Goal: Ask a question

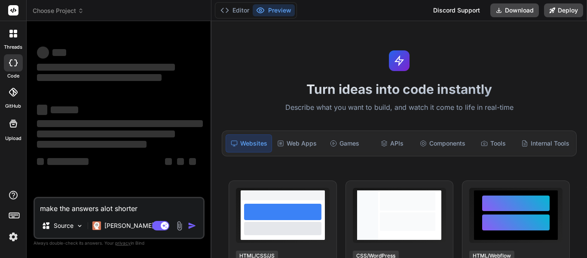
type textarea "x"
drag, startPoint x: 161, startPoint y: 209, endPoint x: 2, endPoint y: 192, distance: 160.4
type textarea "x"
type textarea "g"
type textarea "x"
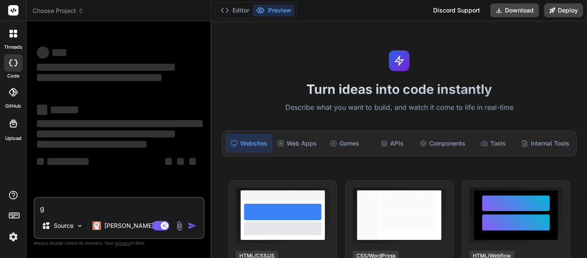
type textarea "gi"
type textarea "x"
type textarea "giv"
type textarea "x"
type textarea "give"
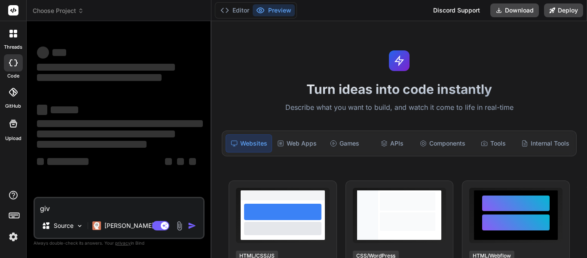
type textarea "x"
type textarea "give"
type textarea "x"
type textarea "give e"
type textarea "x"
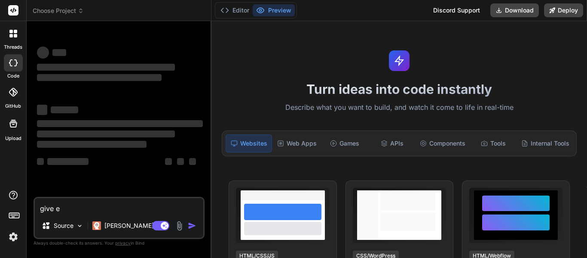
type textarea "give em"
type textarea "x"
type textarea "give e"
type textarea "x"
type textarea "give"
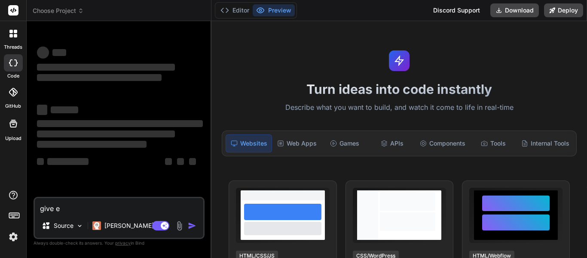
type textarea "x"
type textarea "give m"
type textarea "x"
type textarea "give me"
type textarea "x"
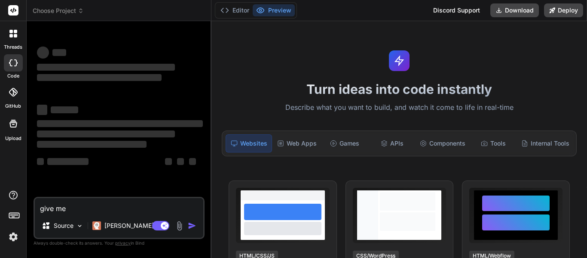
type textarea "give me"
type textarea "x"
type textarea "give me t"
type textarea "x"
type textarea "give me th"
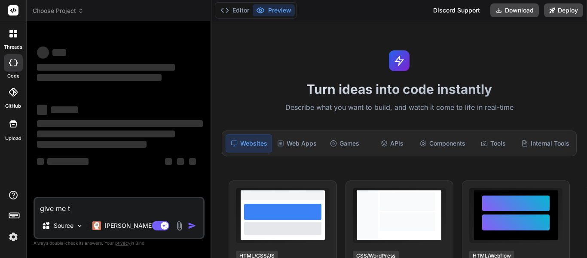
type textarea "x"
type textarea "give me the"
type textarea "x"
type textarea "give me the"
type textarea "x"
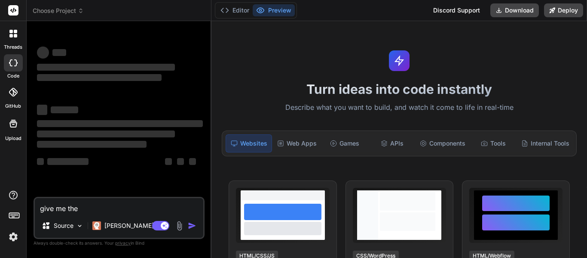
type textarea "give me the"
type textarea "x"
type textarea "give me th"
type textarea "x"
type textarea "give me t"
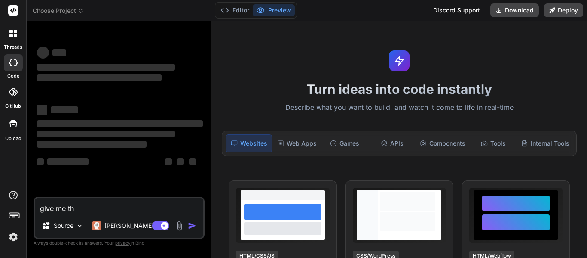
type textarea "x"
type textarea "give me to"
type textarea "x"
type textarea "give me to"
type textarea "x"
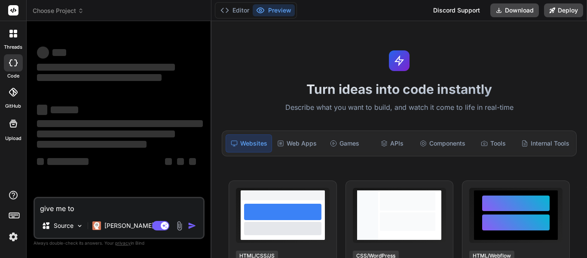
type textarea "give me to t"
type textarea "x"
type textarea "give me to th"
type textarea "x"
type textarea "give me to the"
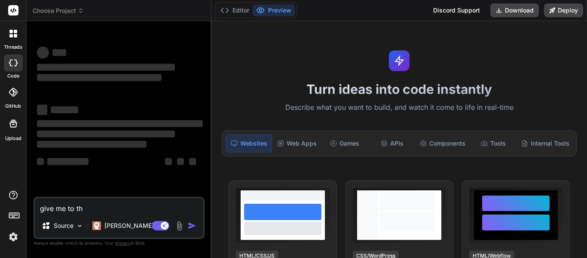
type textarea "x"
type textarea "give me to thes"
type textarea "x"
type textarea "give me to these"
type textarea "x"
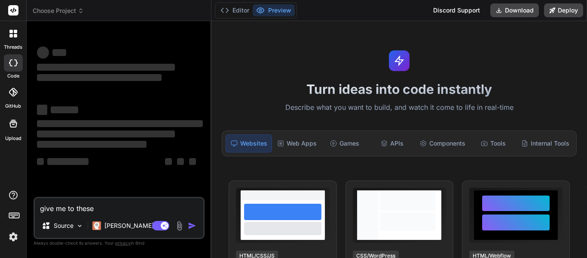
type textarea "give me to these"
type textarea "x"
type textarea "give me to these a"
type textarea "x"
type textarea "give me to these an"
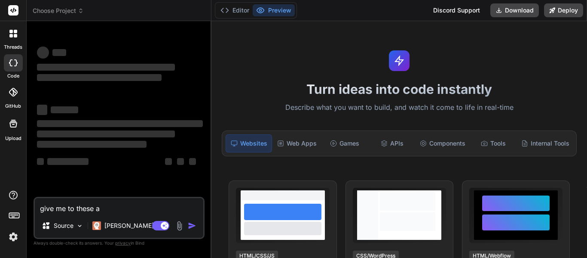
type textarea "x"
type textarea "give me to these ans"
type textarea "x"
type textarea "give me to these answ"
type textarea "x"
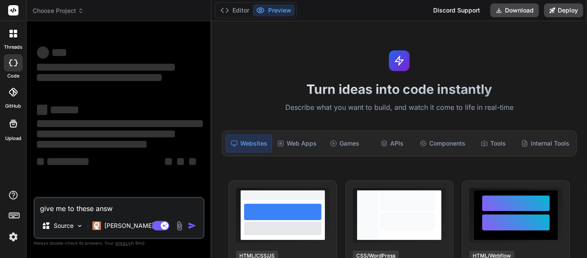
type textarea "give me to these answe"
type textarea "x"
type textarea "give me to these answer"
type textarea "x"
type textarea "give me to these answers"
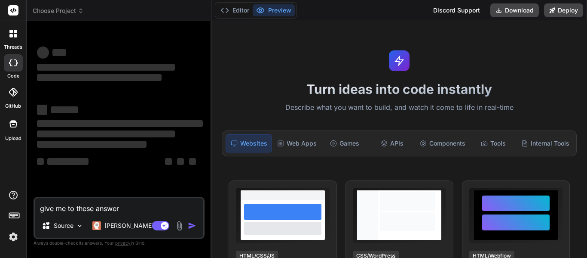
type textarea "x"
type textarea "give me to these answers"
type textarea "x"
type textarea "give me to these answers i"
type textarea "x"
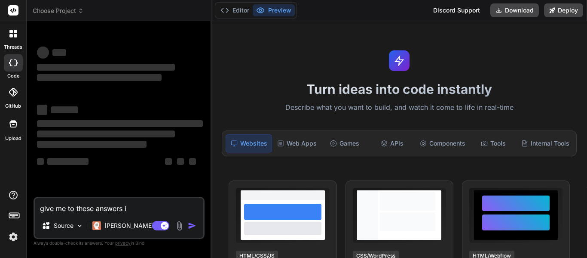
type textarea "give me to these answers in"
type textarea "x"
type textarea "give me to these answers in"
type textarea "x"
type textarea "give me to these answers in t"
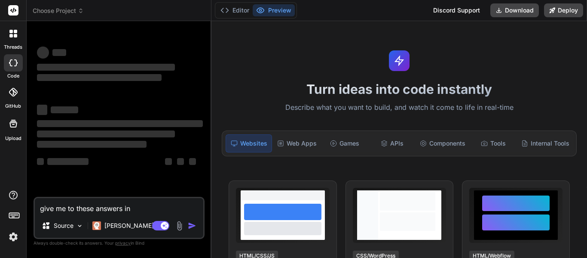
type textarea "x"
type textarea "give me to these answers in th"
type textarea "x"
type textarea "give me to these answers in the"
type textarea "x"
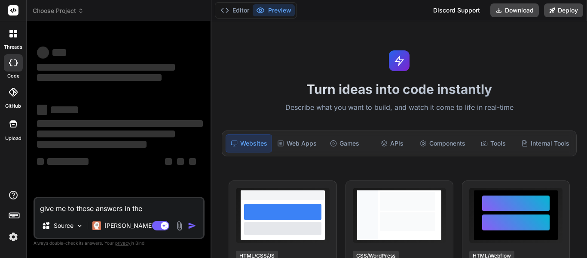
type textarea "give me to these answers in the"
type textarea "x"
type textarea "give me to these answers in the h"
type textarea "x"
type textarea "give me to these answers in the hu"
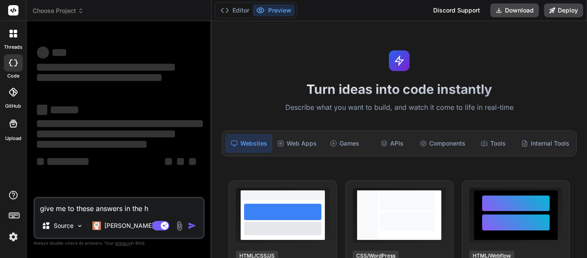
type textarea "x"
type textarea "give me to these answers in the hun"
type textarea "x"
type textarea "give me to these answers in the hung"
type textarea "x"
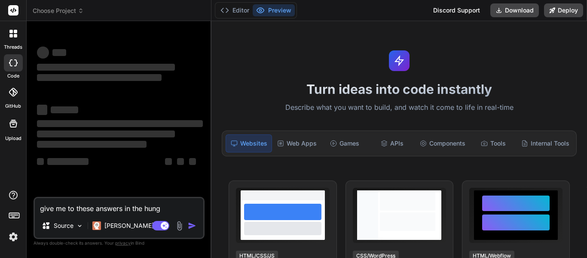
type textarea "give me to these answers in the hunge"
type textarea "x"
type textarea "give me to these answers in the hunger"
type textarea "x"
type textarea "give me to these answers in the hunger"
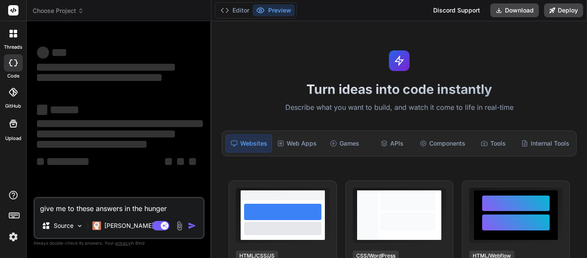
type textarea "x"
type textarea "give me to these answers in the hunger g"
type textarea "x"
type textarea "give me to these answers in the hunger ga"
type textarea "x"
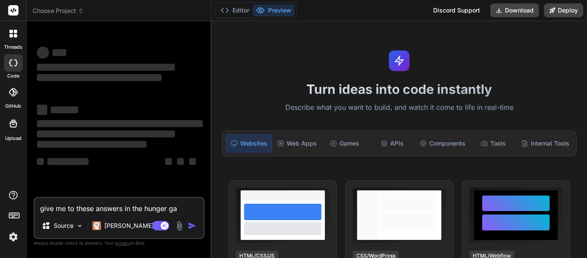
type textarea "give me to these answers in the hunger gam"
type textarea "x"
type textarea "give me to these answers in the hunger game"
type textarea "x"
type textarea "give me to these answers in the hunger games"
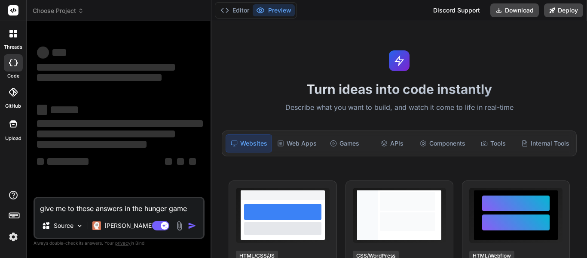
type textarea "x"
type textarea "give me to these answers in the hunger games"
type textarea "x"
type textarea "give me to these answers in the hunger games"
type textarea "x"
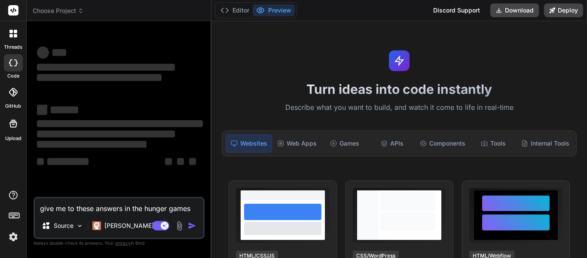
type textarea "give me to these answers in the hunger games."
type textarea "x"
type textarea "give me to these answers in the hunger games."
type textarea "x"
type textarea "give me to these answers in the hunger games. Match the character to his or her…"
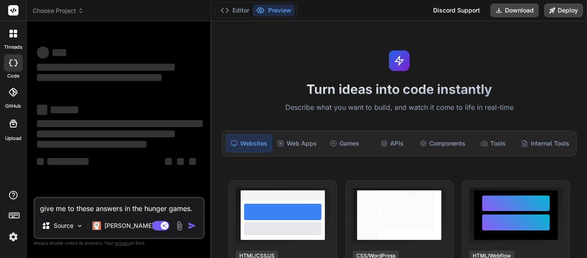
type textarea "x"
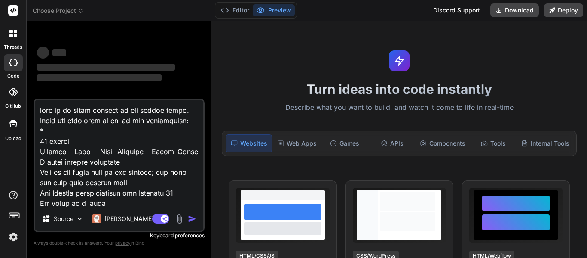
scroll to position [929, 0]
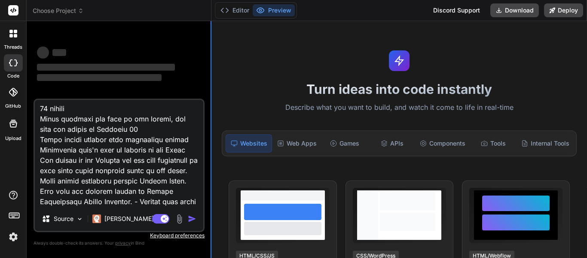
drag, startPoint x: 41, startPoint y: 171, endPoint x: 211, endPoint y: 225, distance: 178.2
click at [211, 225] on div "Bind AI Web Search Created with Pixso. Code Generator ‌ ‌ ‌ ‌ ‌ ‌ ‌ ‌ ‌ ‌ ‌ ‌ ‌…" at bounding box center [119, 139] width 185 height 236
type textarea "give me to these answers in the hunger games. Match the character to his or her…"
type textarea "x"
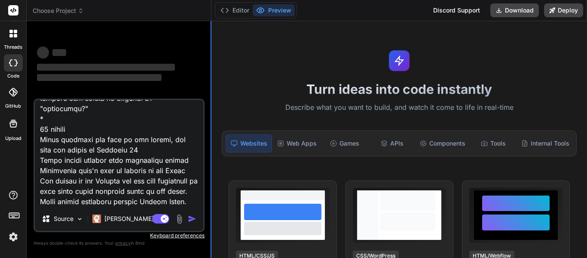
scroll to position [899, 0]
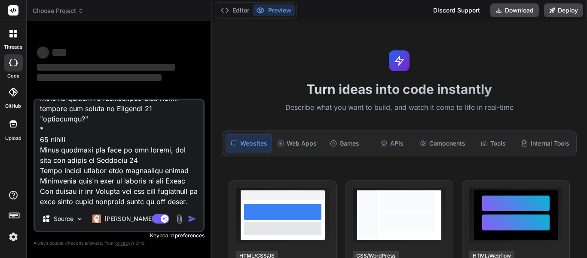
drag, startPoint x: 39, startPoint y: 195, endPoint x: 224, endPoint y: 201, distance: 185.4
click at [224, 201] on div "Choose Project Created with Pixso. Bind AI Web Search Created with Pixso. Code …" at bounding box center [307, 129] width 561 height 258
type textarea "give me to these answers in the hunger games. Match the character to his or her…"
type textarea "x"
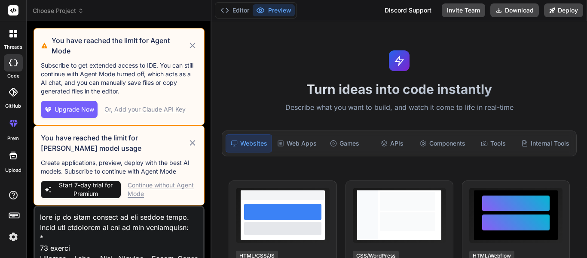
click at [193, 45] on icon at bounding box center [193, 46] width 6 height 6
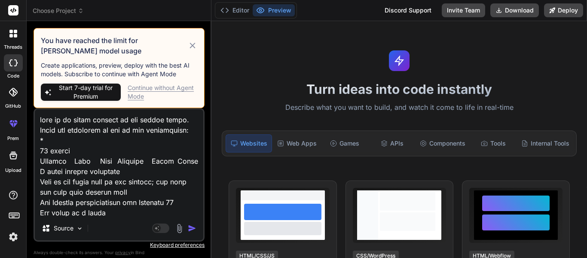
click at [192, 49] on icon at bounding box center [193, 45] width 10 height 10
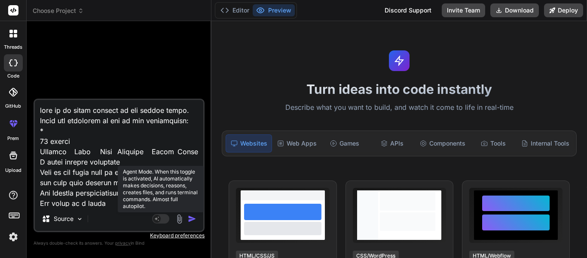
click at [157, 220] on rect at bounding box center [157, 219] width 8 height 8
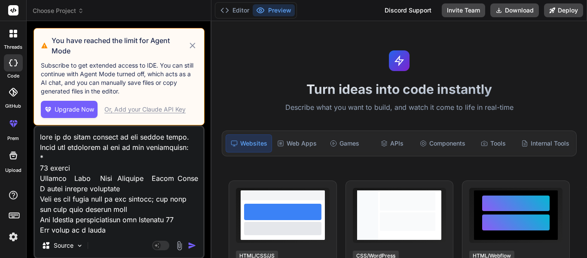
click at [193, 45] on icon at bounding box center [193, 46] width 6 height 6
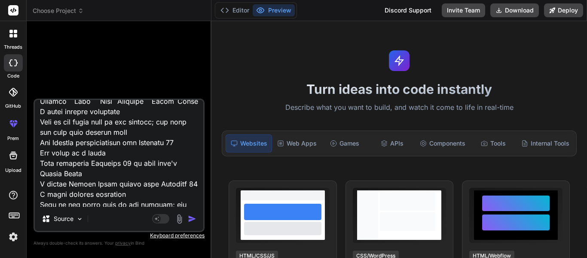
scroll to position [56, 0]
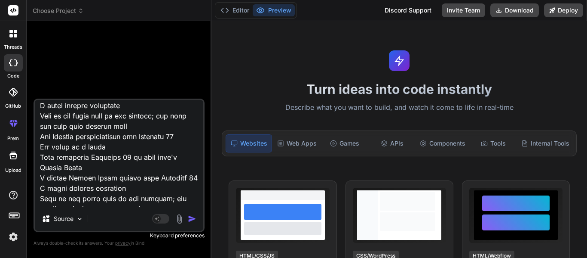
click at [87, 221] on div "Source" at bounding box center [119, 220] width 169 height 21
click at [81, 218] on img at bounding box center [79, 218] width 7 height 7
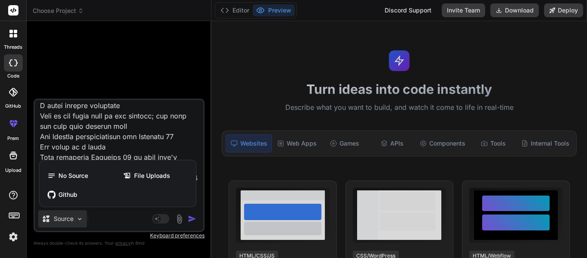
click at [66, 97] on div at bounding box center [293, 129] width 587 height 258
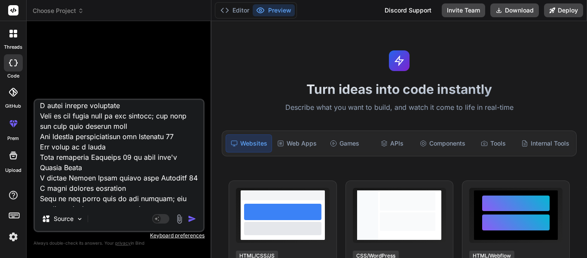
click at [12, 61] on icon at bounding box center [13, 62] width 9 height 7
click at [9, 31] on div at bounding box center [13, 34] width 18 height 18
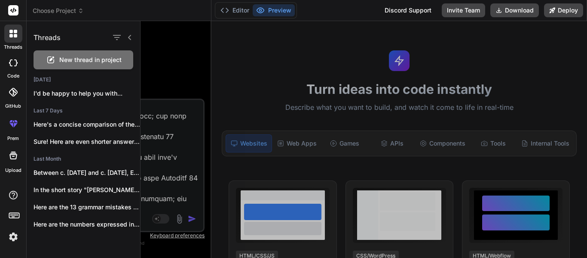
click at [90, 60] on span "New thread in project" at bounding box center [90, 59] width 62 height 9
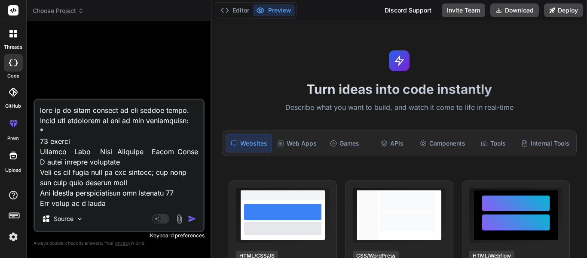
click at [195, 223] on div "Agent Mode. When this toggle is activated, AI automatically makes decisions, re…" at bounding box center [174, 218] width 49 height 10
click at [189, 215] on img "button" at bounding box center [192, 218] width 9 height 9
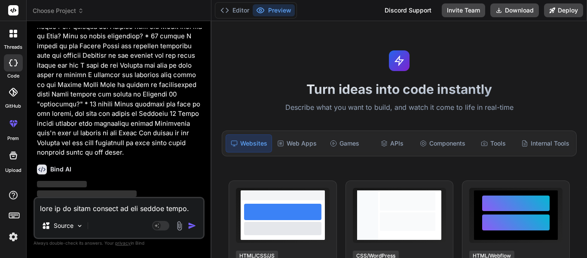
scroll to position [453, 0]
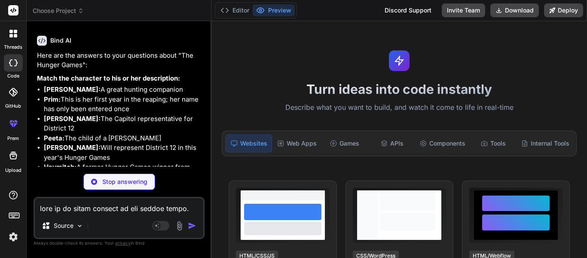
type textarea "x"
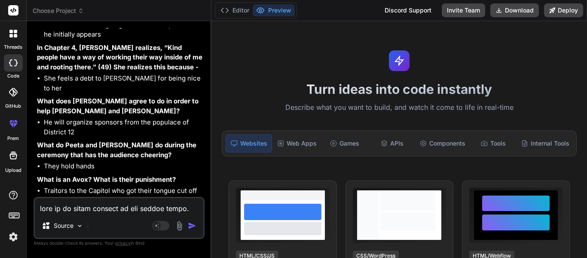
scroll to position [833, 0]
